Goal: Check status: Check status

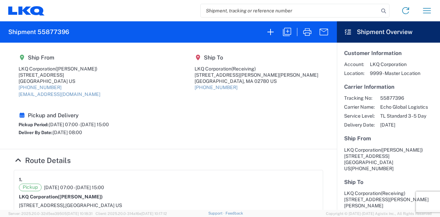
click at [236, 4] on input "search" at bounding box center [290, 10] width 178 height 13
click at [237, 12] on input "search" at bounding box center [290, 10] width 178 height 13
paste input "57064008"
type input "57064008"
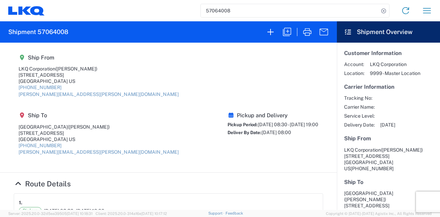
click at [250, 112] on div "Pickup and Delivery Pickup Period: [DATE] 08:30 - [DATE] 19:00 Deliver By Date:…" at bounding box center [273, 136] width 91 height 48
click at [208, 193] on article "1. Pickup [DATE] 08:30 - [DATE] 19:00 LKQ Corporation ([PERSON_NAME]) [STREET_A…" at bounding box center [168, 217] width 309 height 49
drag, startPoint x: 216, startPoint y: 107, endPoint x: 224, endPoint y: 108, distance: 8.0
click at [221, 107] on agx-shipment-main-routing-info "Ship From LKQ Corporation ([PERSON_NAME]) [STREET_ADDRESS] [PHONE_NUMBER] [PERS…" at bounding box center [168, 107] width 309 height 116
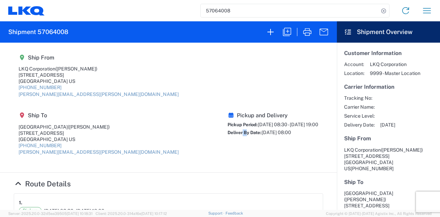
drag, startPoint x: 243, startPoint y: 198, endPoint x: 225, endPoint y: 170, distance: 33.1
